Goal: Find contact information: Find contact information

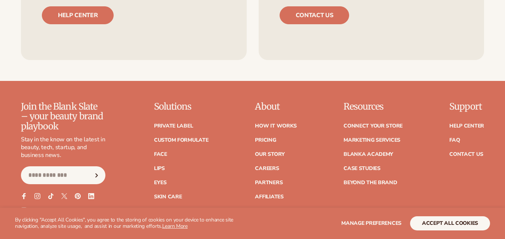
scroll to position [2905, 0]
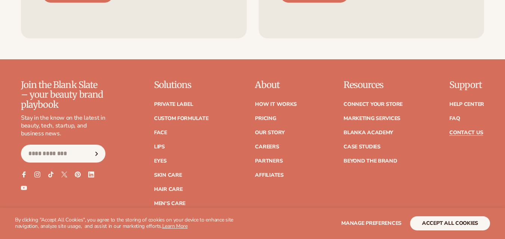
click at [459, 130] on link "Contact Us" at bounding box center [466, 132] width 34 height 5
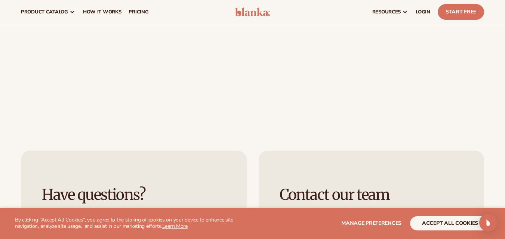
scroll to position [108, 0]
